Goal: Task Accomplishment & Management: Manage account settings

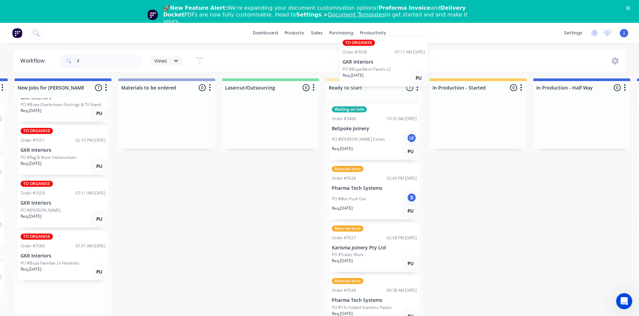
scroll to position [0, 311]
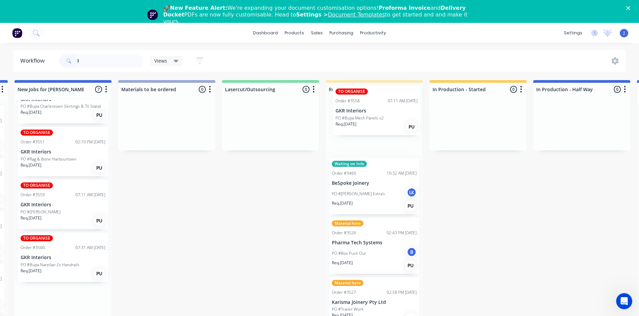
drag, startPoint x: 365, startPoint y: 186, endPoint x: 372, endPoint y: 116, distance: 71.1
click at [372, 116] on div "Submitted 2 Status colour #FFFFFF hex #FFFFFF Save Cancel Summaries Total order…" at bounding box center [588, 207] width 1808 height 255
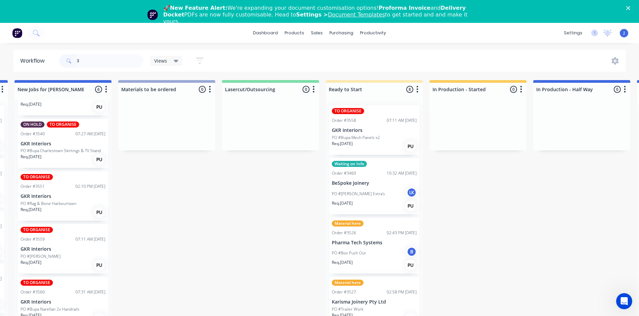
scroll to position [92, 0]
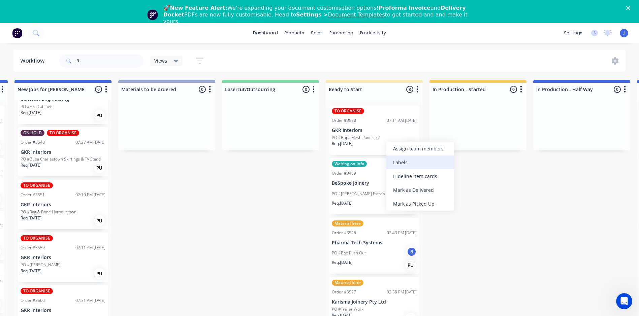
click at [405, 164] on div "Labels" at bounding box center [420, 163] width 68 height 14
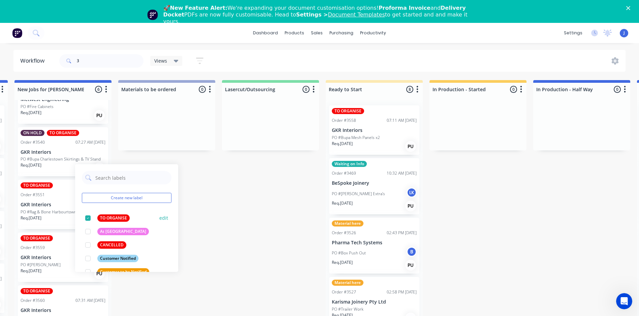
click at [85, 217] on div at bounding box center [87, 218] width 13 height 13
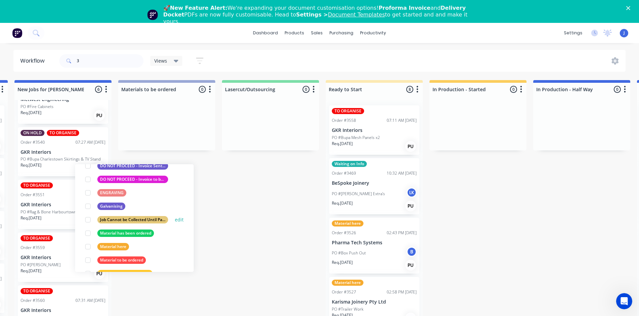
scroll to position [135, 0]
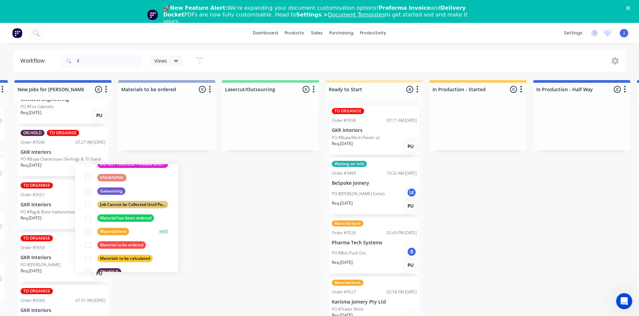
click at [87, 231] on div at bounding box center [87, 231] width 13 height 13
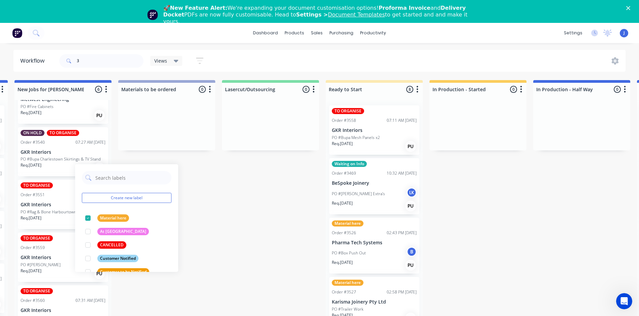
click at [211, 244] on div "Submitted 2 Status colour #FFFFFF hex #FFFFFF Save Cancel Summaries Total order…" at bounding box center [588, 207] width 1808 height 255
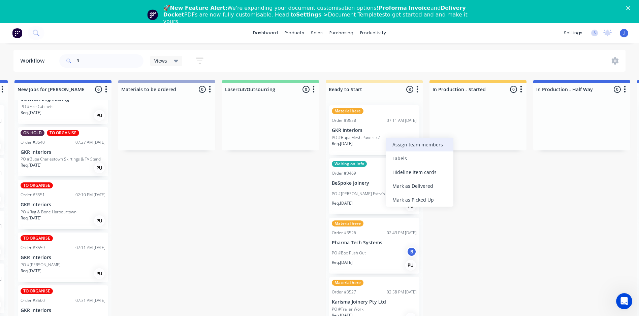
click at [395, 147] on div "Assign team members" at bounding box center [420, 145] width 68 height 14
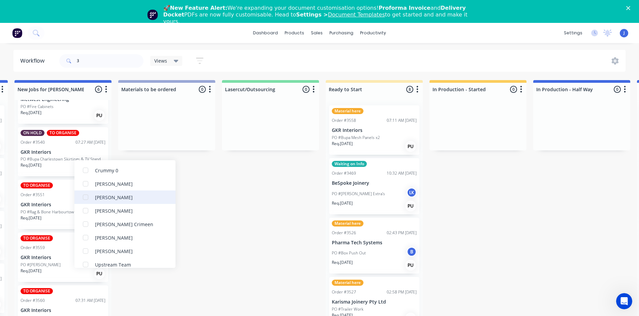
scroll to position [121, 0]
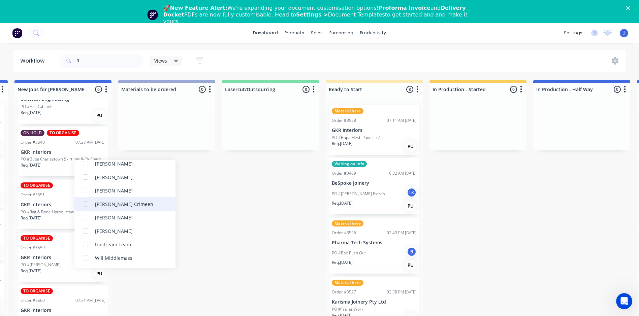
click at [86, 205] on div at bounding box center [85, 203] width 13 height 13
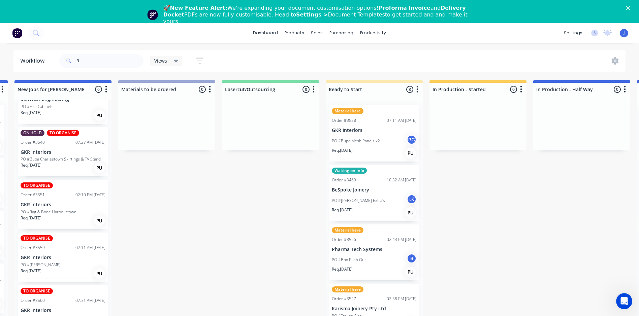
click at [239, 228] on div "Submitted 2 Status colour #FFFFFF hex #FFFFFF Save Cancel Summaries Total order…" at bounding box center [588, 207] width 1808 height 255
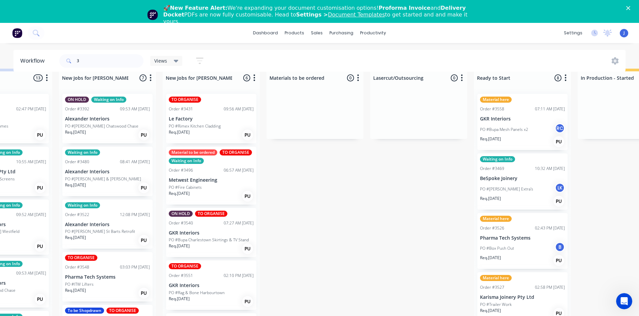
scroll to position [0, 163]
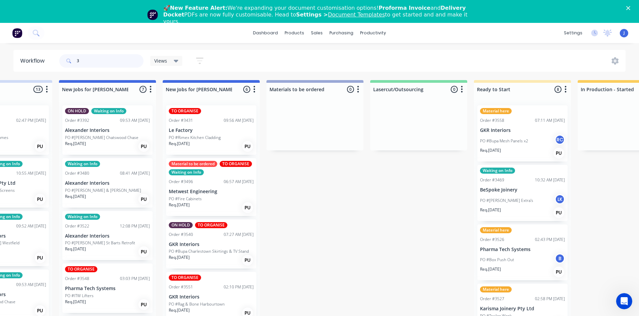
click at [97, 59] on input "3" at bounding box center [110, 60] width 67 height 13
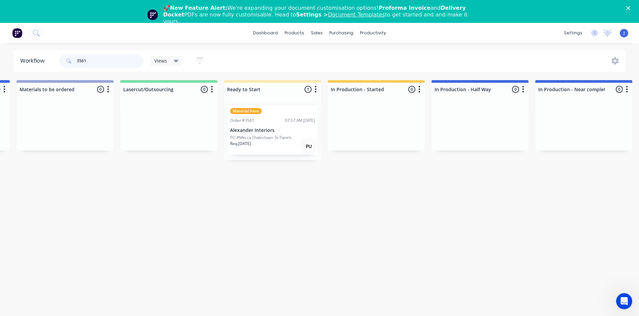
scroll to position [0, 415]
click at [265, 123] on div "Order #3561 07:57 AM [DATE]" at bounding box center [270, 121] width 85 height 6
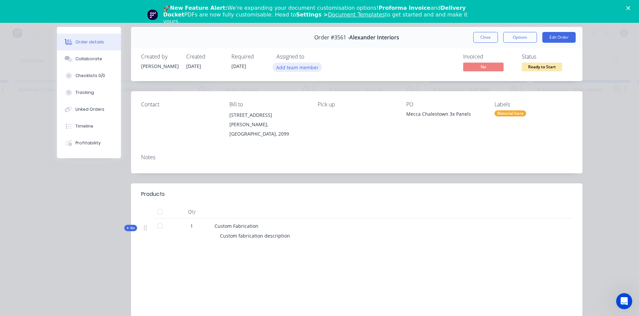
click at [295, 67] on button "Add team member" at bounding box center [298, 67] width 50 height 9
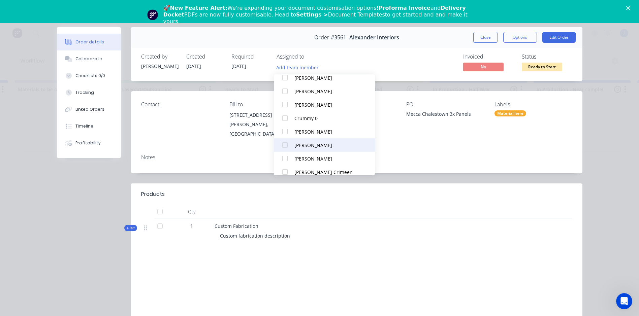
scroll to position [101, 0]
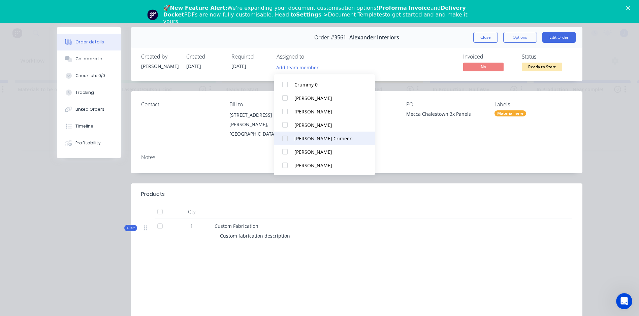
click at [282, 137] on div at bounding box center [284, 138] width 13 height 13
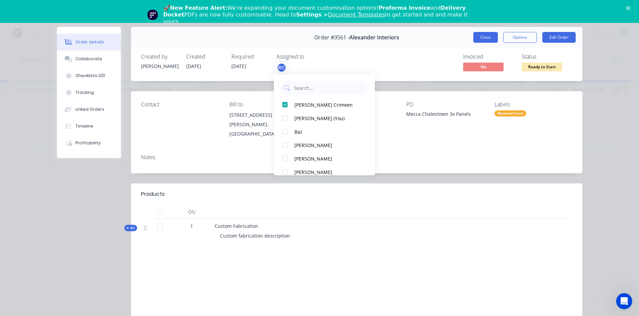
click at [488, 38] on button "Close" at bounding box center [485, 37] width 25 height 11
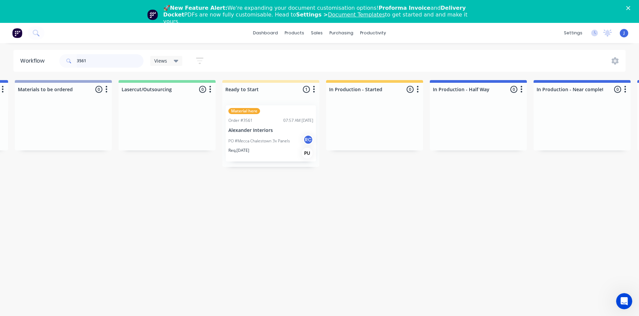
click at [113, 63] on input "3561" at bounding box center [110, 60] width 67 height 13
type input "3"
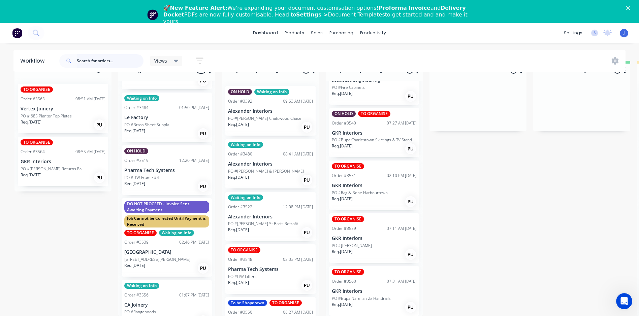
scroll to position [482, 0]
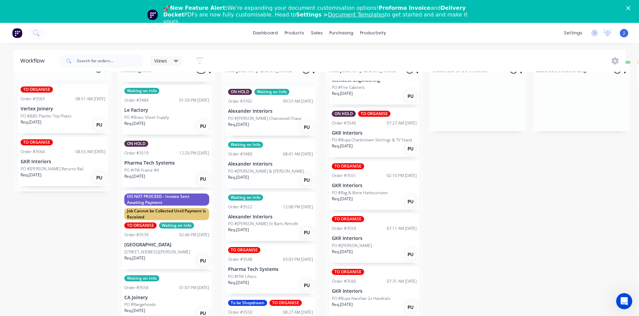
drag, startPoint x: 197, startPoint y: 316, endPoint x: 198, endPoint y: 319, distance: 3.5
click at [198, 280] on html "dashboard products sales purchasing productivity dashboard products Product Cat…" at bounding box center [319, 130] width 639 height 299
drag, startPoint x: 55, startPoint y: 290, endPoint x: 97, endPoint y: 297, distance: 41.9
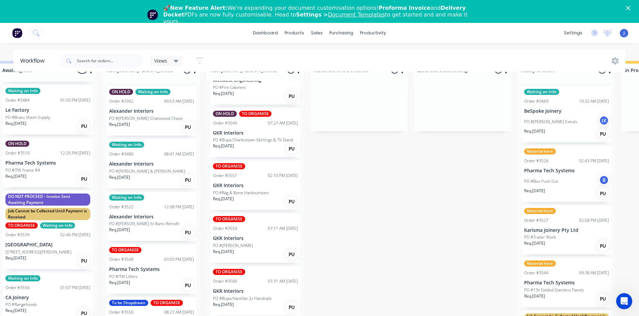
scroll to position [24, 134]
